Goal: Task Accomplishment & Management: Use online tool/utility

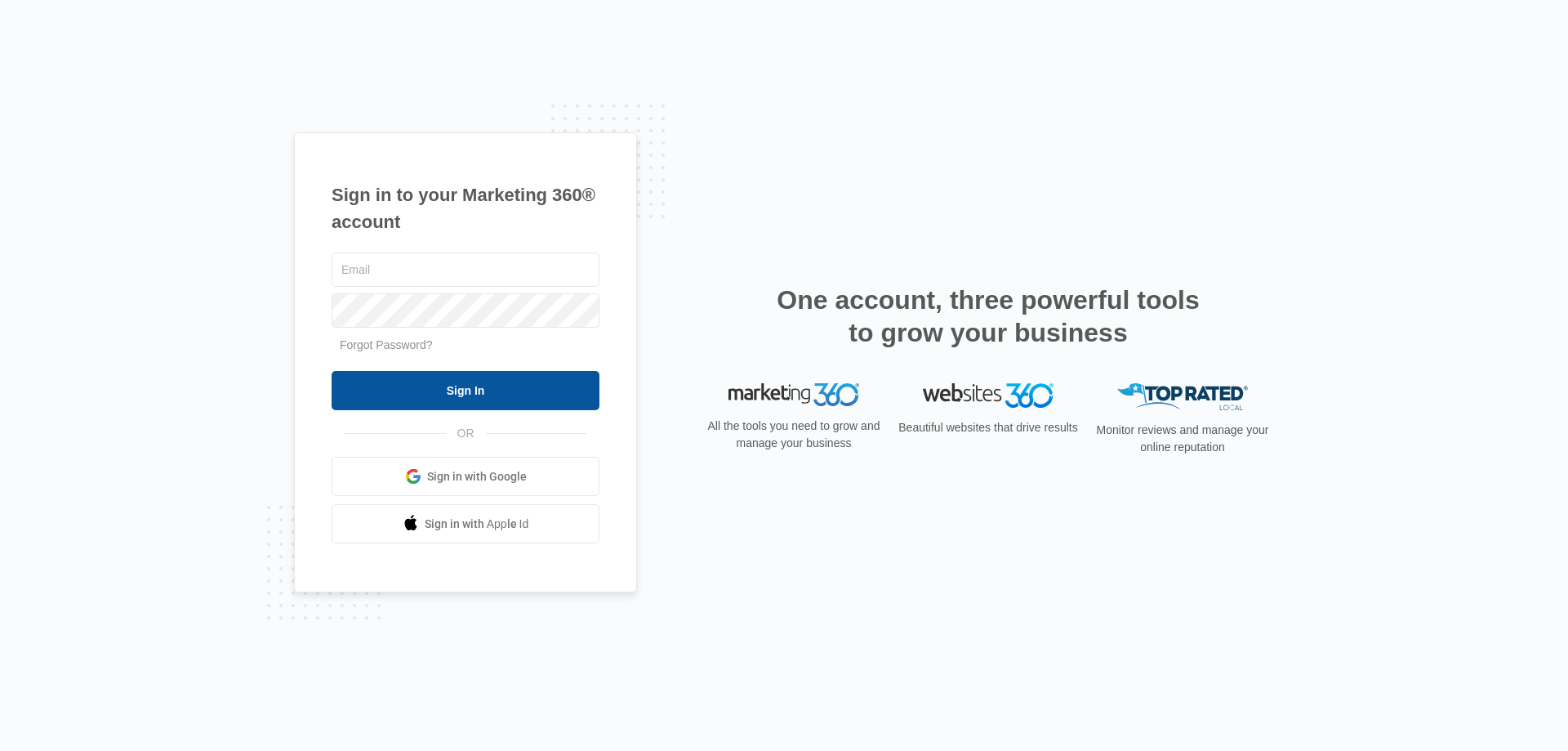
type input "[EMAIL_ADDRESS][DOMAIN_NAME]"
click at [521, 395] on input "Sign In" at bounding box center [465, 390] width 268 height 39
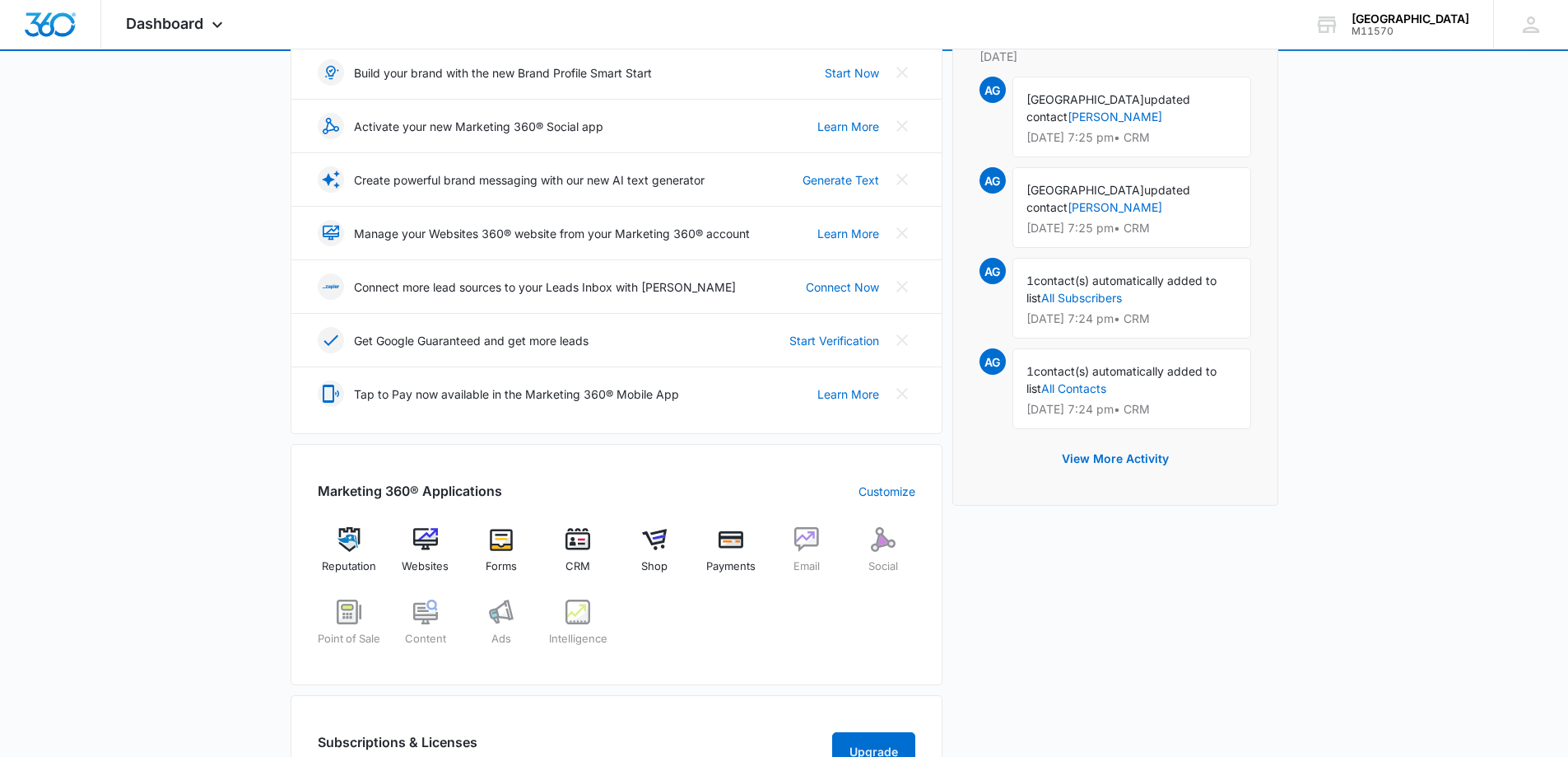
scroll to position [247, 0]
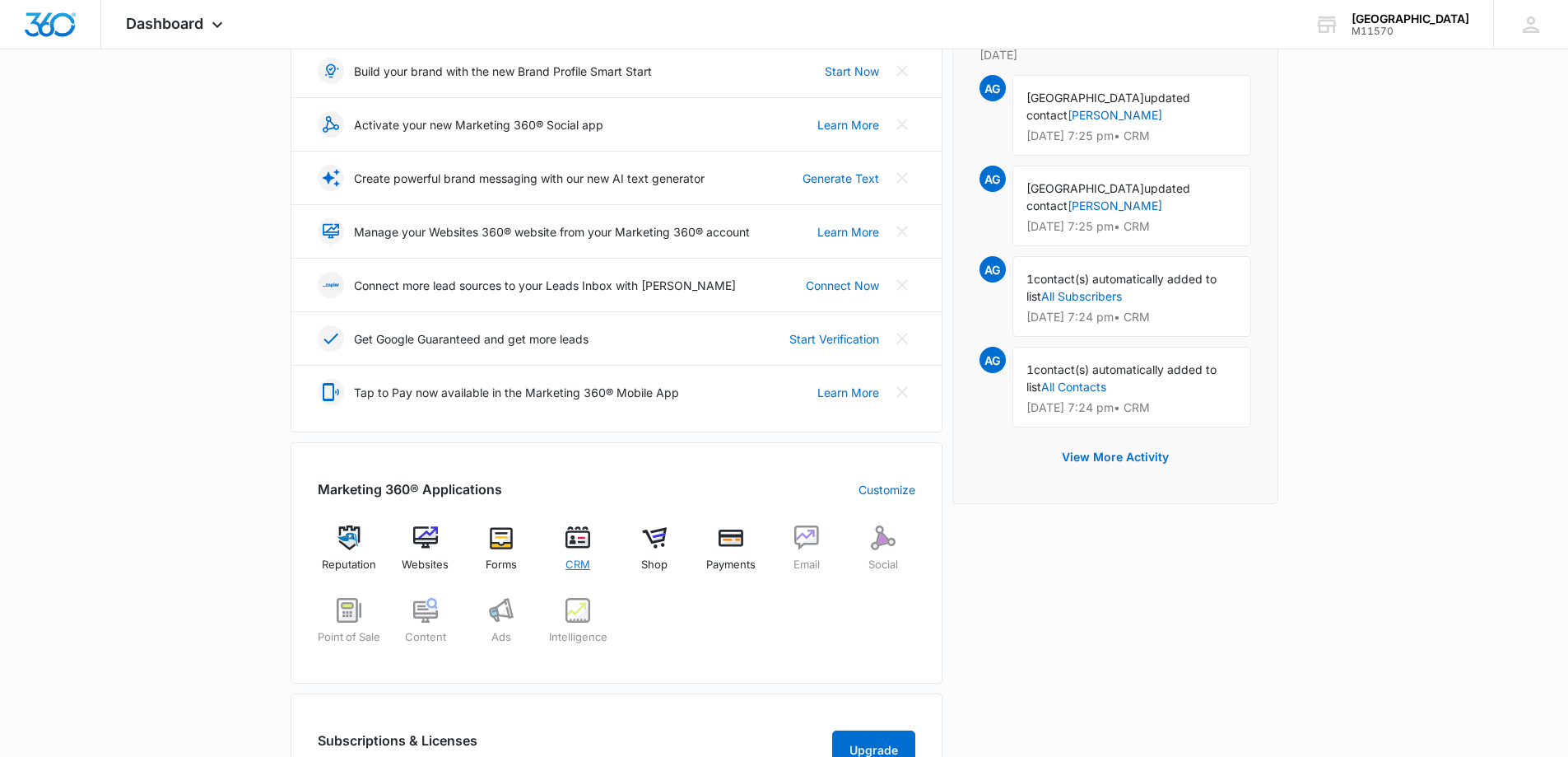
click at [573, 564] on span "CRM" at bounding box center [578, 565] width 24 height 17
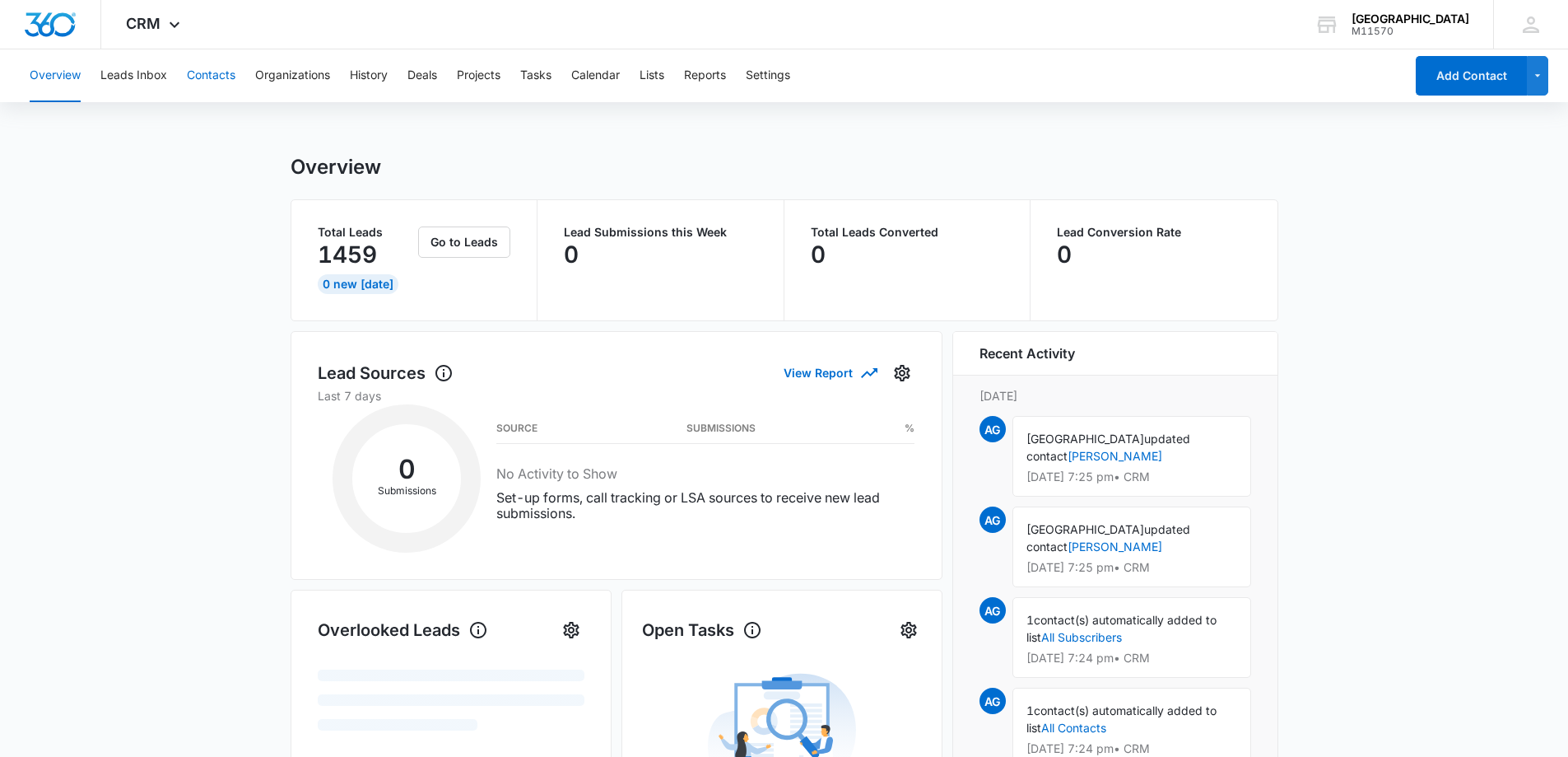
click at [202, 76] on button "Contacts" at bounding box center [211, 75] width 49 height 53
